Goal: Find specific page/section: Find specific page/section

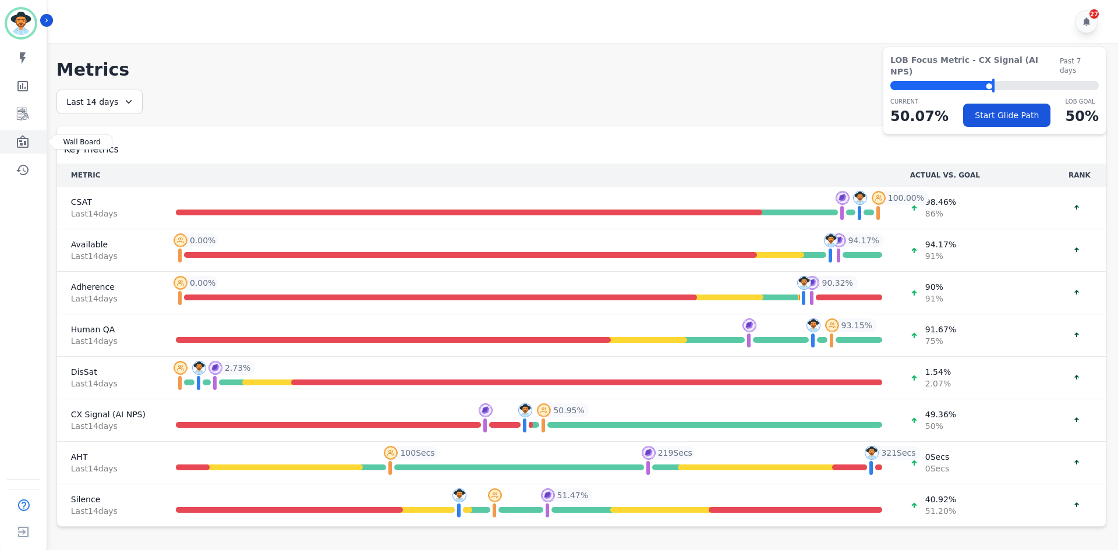
click at [5, 139] on link "Sidebar" at bounding box center [24, 141] width 45 height 23
